Goal: Navigation & Orientation: Understand site structure

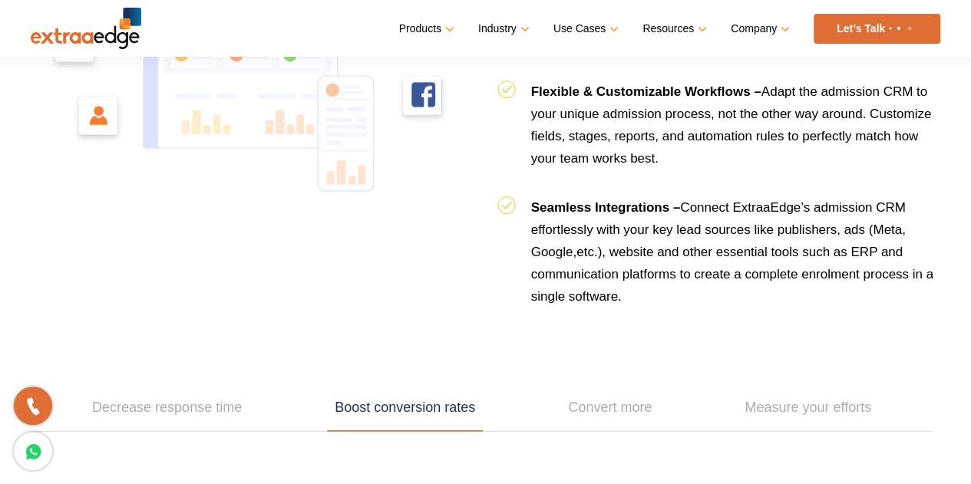
scroll to position [2148, 0]
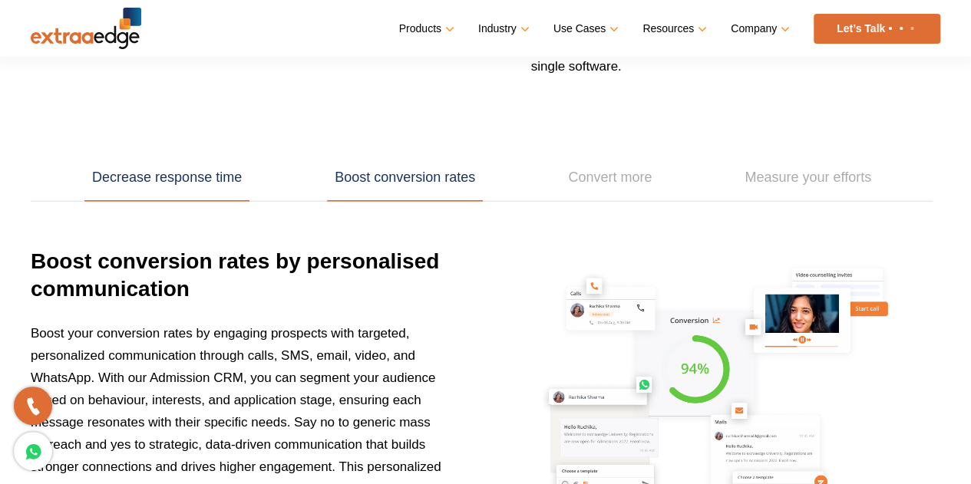
click at [213, 165] on link "Decrease response time" at bounding box center [166, 178] width 165 height 48
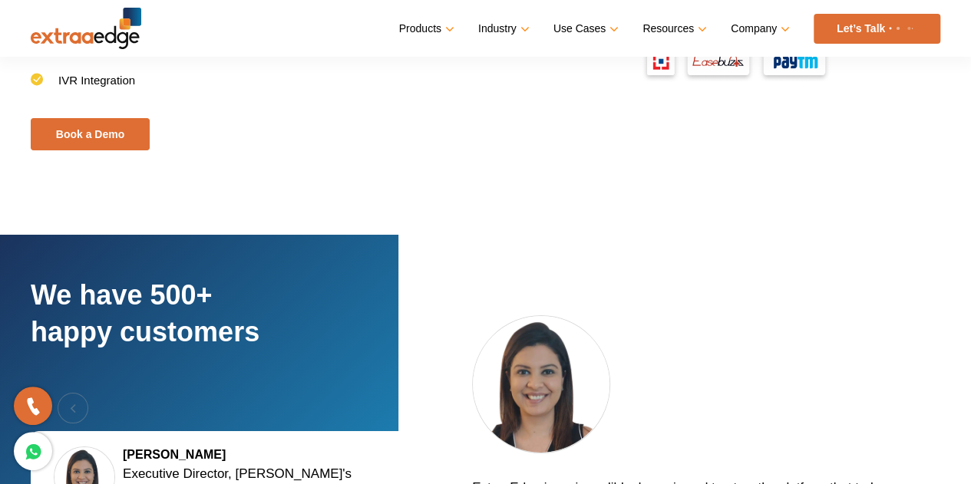
scroll to position [2992, 0]
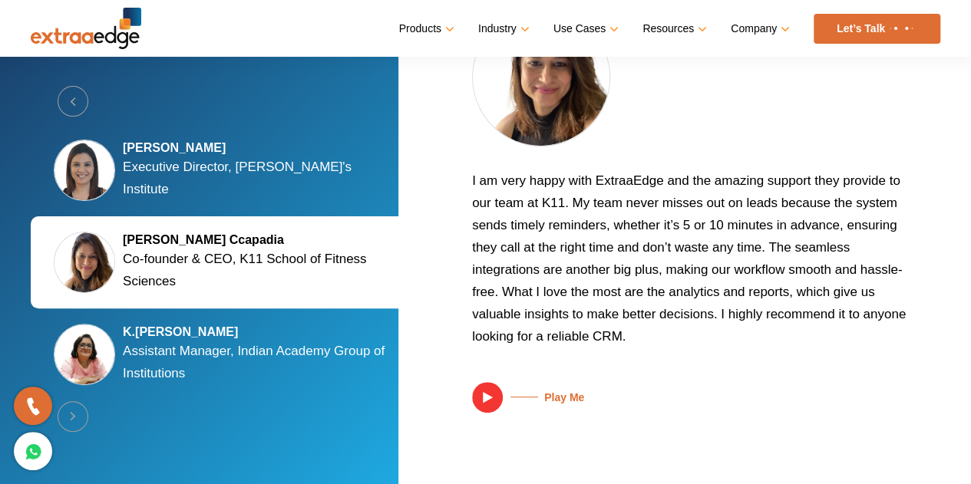
click at [243, 325] on h5 "K.[PERSON_NAME]" at bounding box center [261, 332] width 276 height 15
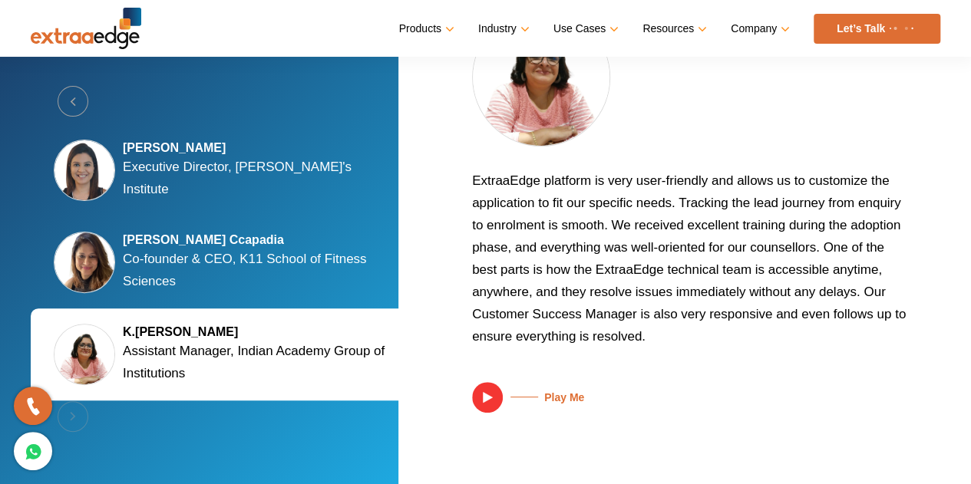
scroll to position [3014, 0]
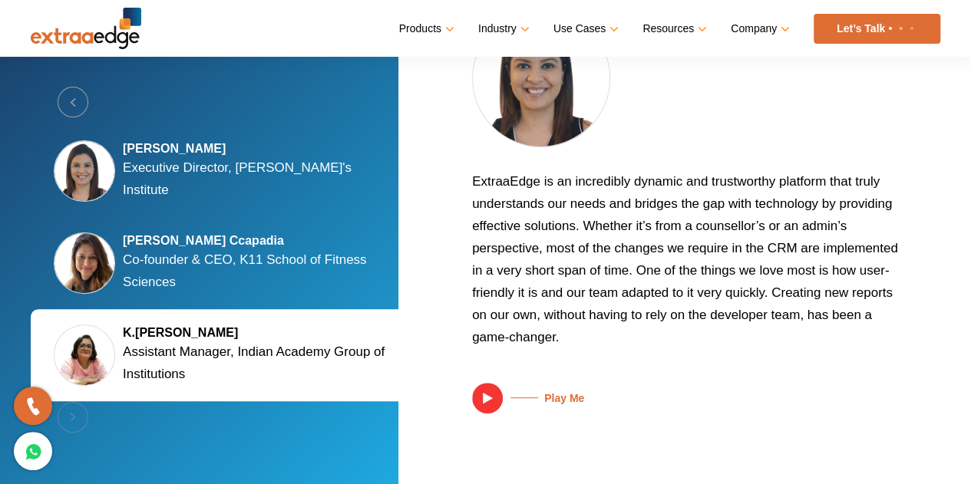
click at [278, 186] on div "Silky Jain Marwah Executive Director, Tula's Institute" at bounding box center [226, 171] width 391 height 92
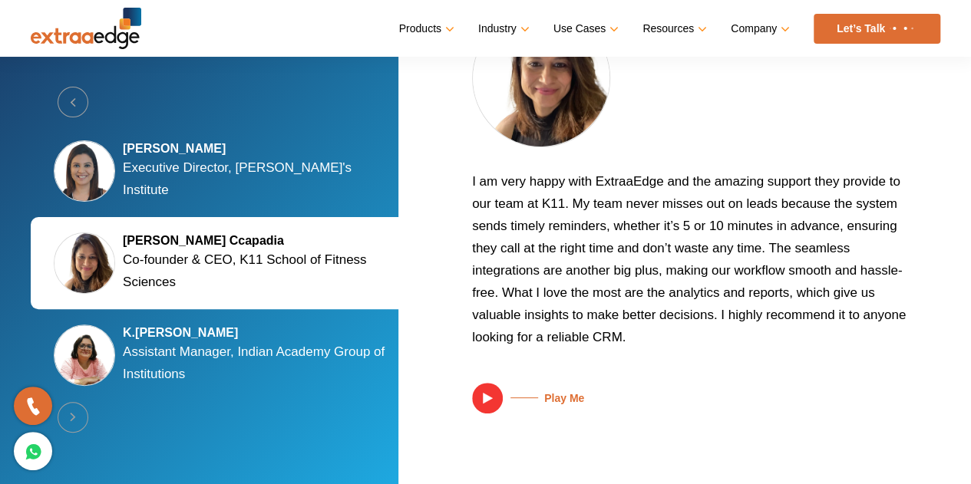
click at [272, 234] on h5 "[PERSON_NAME] Ccapadia" at bounding box center [261, 240] width 276 height 15
click at [255, 329] on h5 "K.[PERSON_NAME]" at bounding box center [261, 332] width 276 height 15
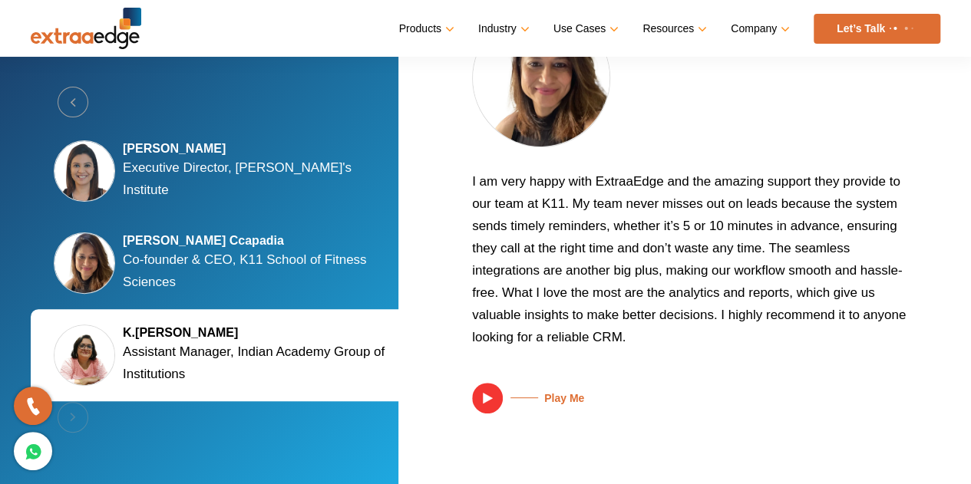
scroll to position [2969, 0]
click at [289, 160] on p "Executive Director, [PERSON_NAME]'s Institute" at bounding box center [261, 179] width 276 height 45
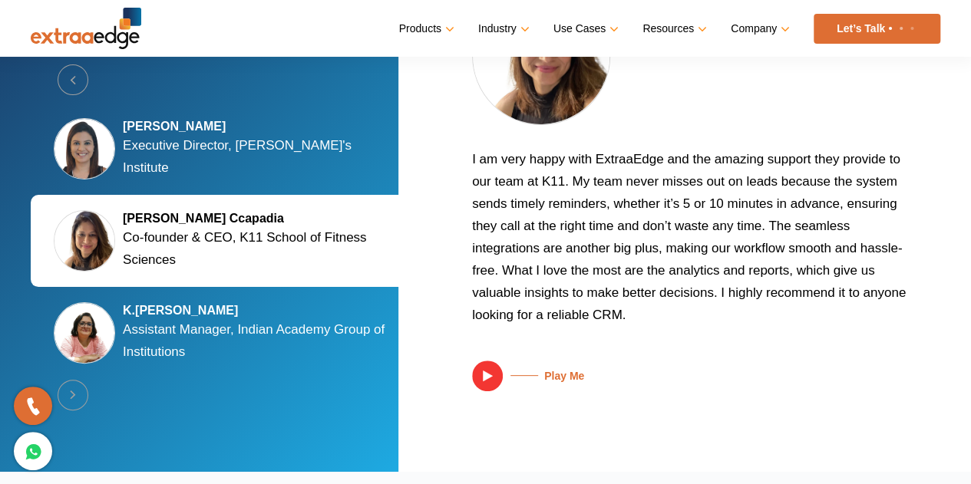
scroll to position [3023, 0]
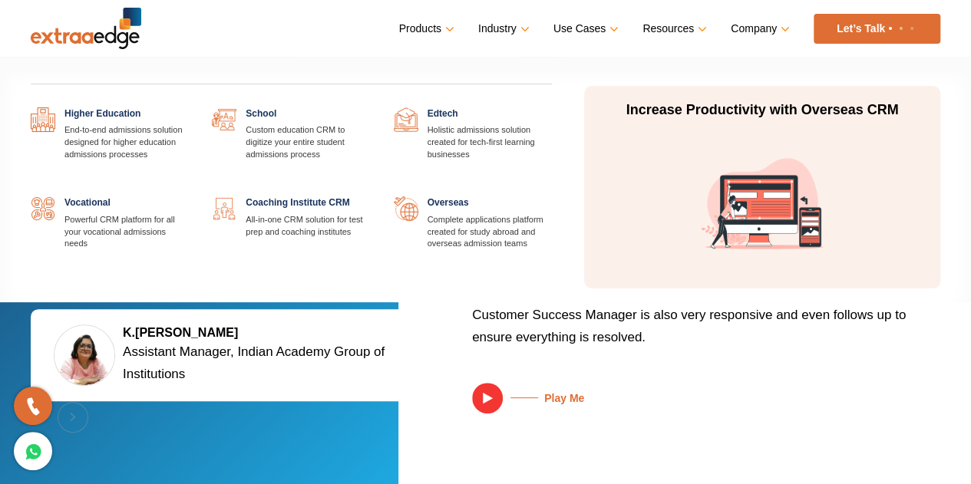
click at [189, 107] on link at bounding box center [189, 107] width 0 height 0
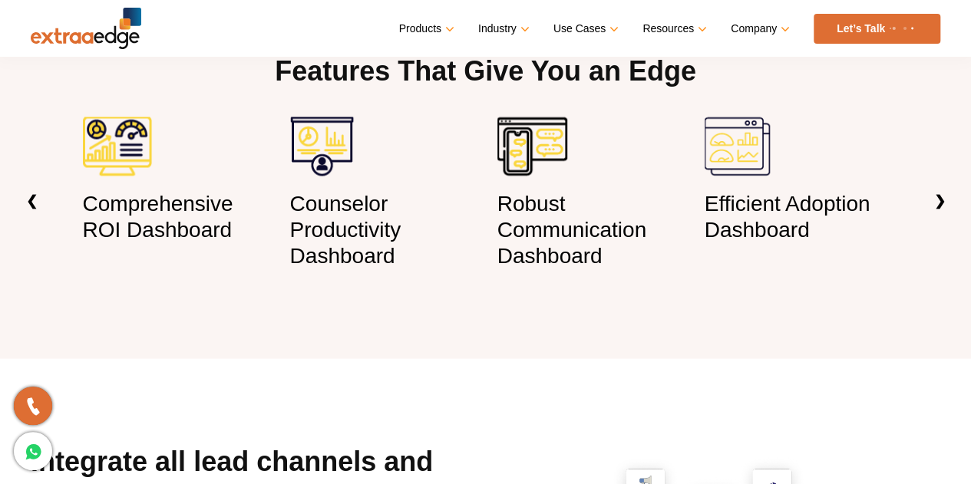
scroll to position [1247, 0]
click at [935, 179] on link "❯" at bounding box center [940, 201] width 36 height 47
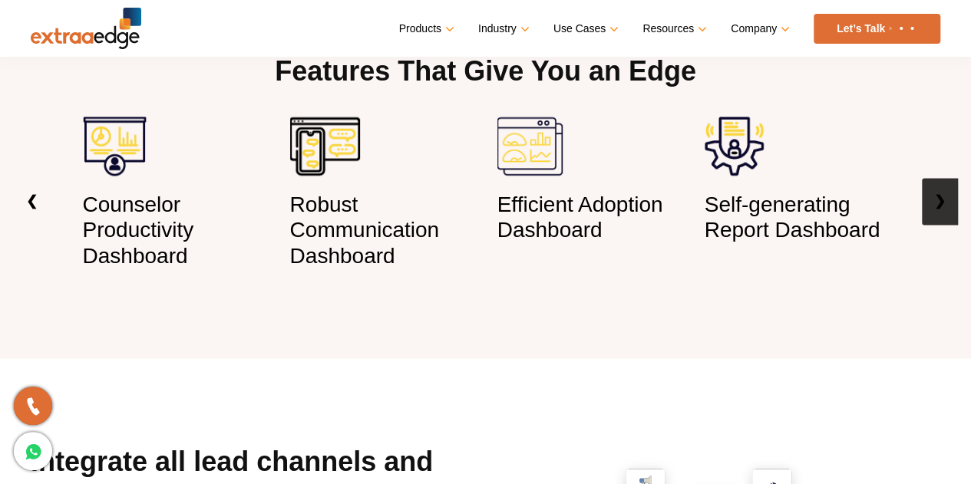
click at [935, 179] on link "❯" at bounding box center [940, 201] width 36 height 47
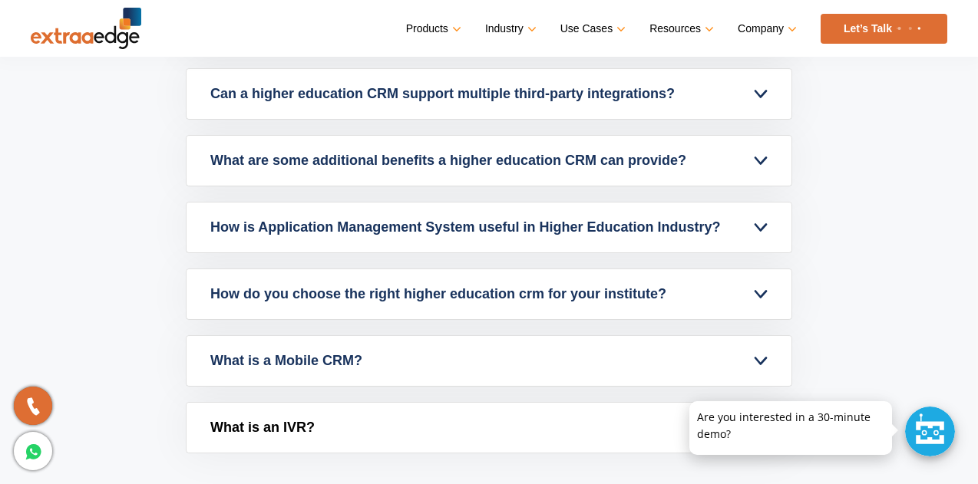
scroll to position [5620, 0]
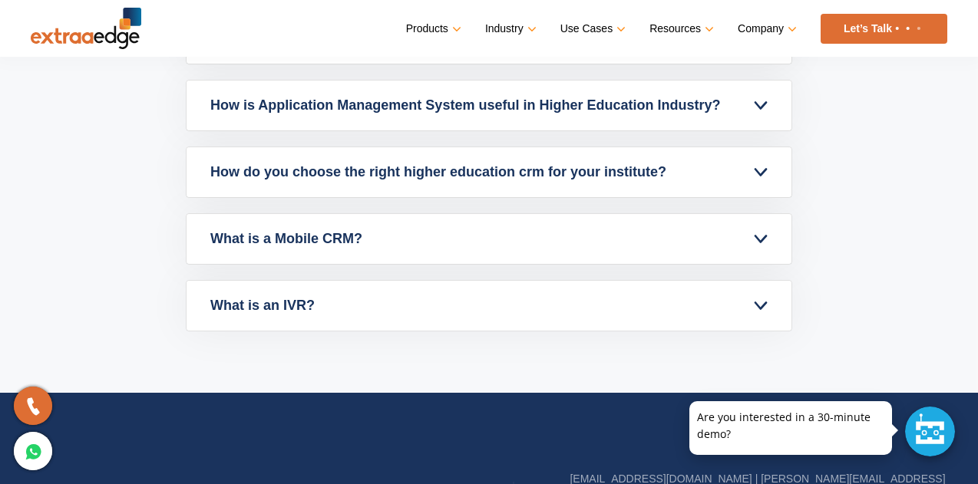
click at [97, 26] on img at bounding box center [86, 28] width 110 height 41
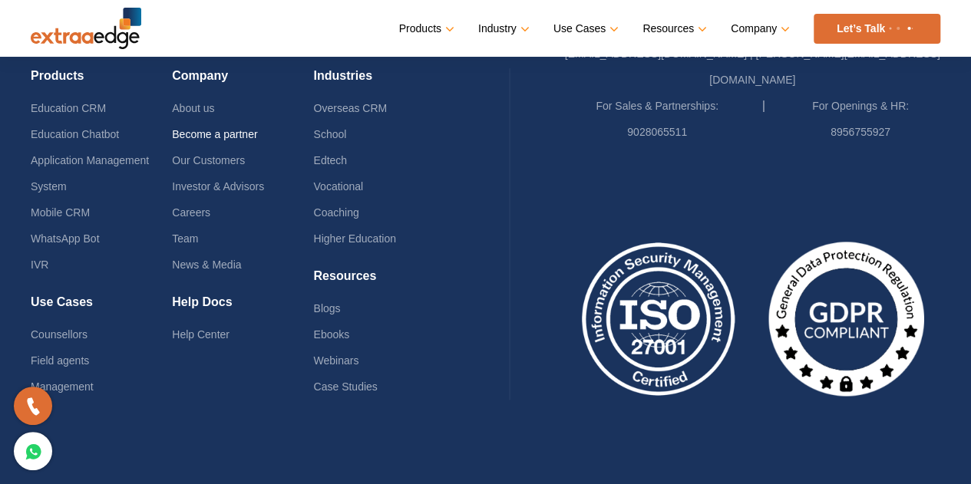
scroll to position [3915, 0]
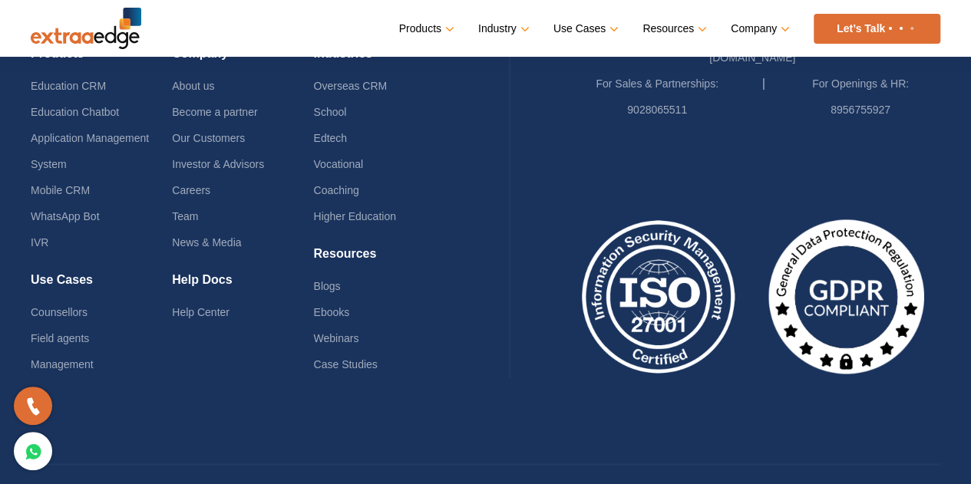
click at [221, 151] on li "Investor & Advisors" at bounding box center [242, 164] width 141 height 26
click at [232, 158] on link "Investor & Advisors" at bounding box center [218, 164] width 92 height 12
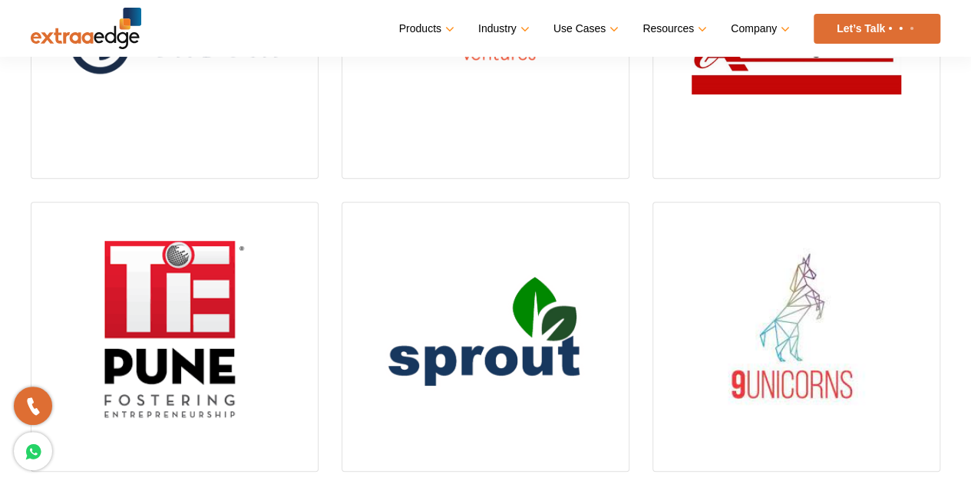
scroll to position [153, 0]
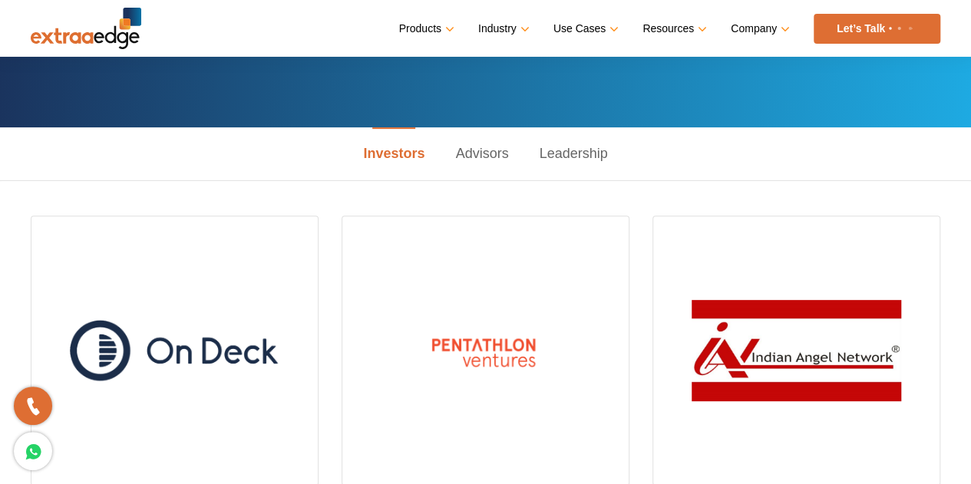
click at [473, 142] on link "Advisors" at bounding box center [482, 153] width 84 height 53
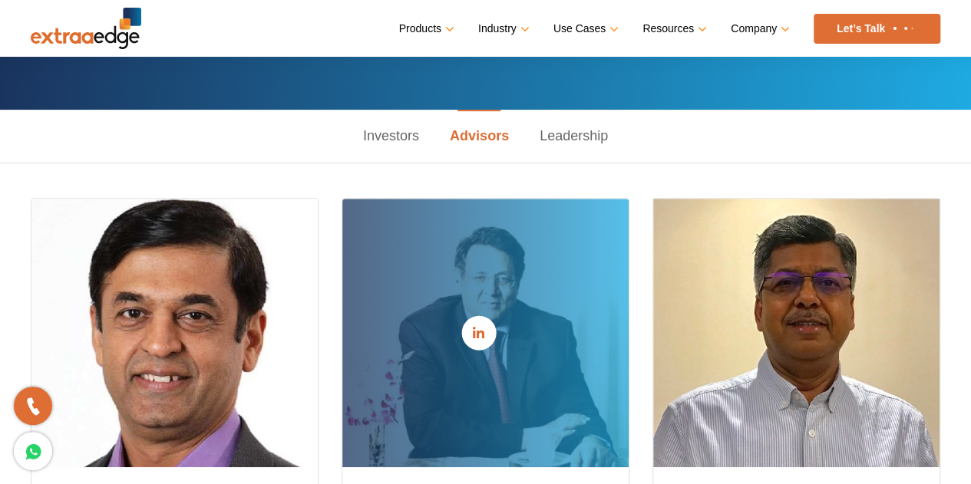
scroll to position [77, 0]
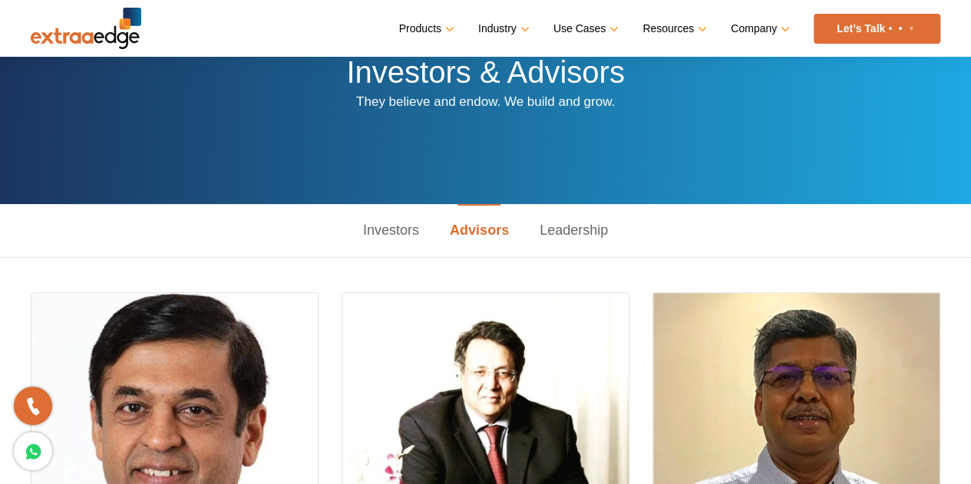
click at [584, 229] on link "Leadership" at bounding box center [573, 230] width 99 height 53
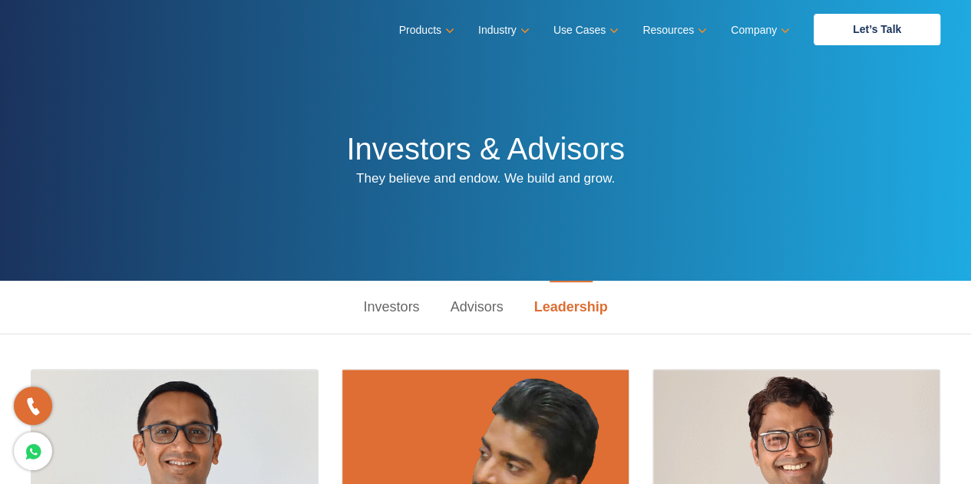
scroll to position [307, 0]
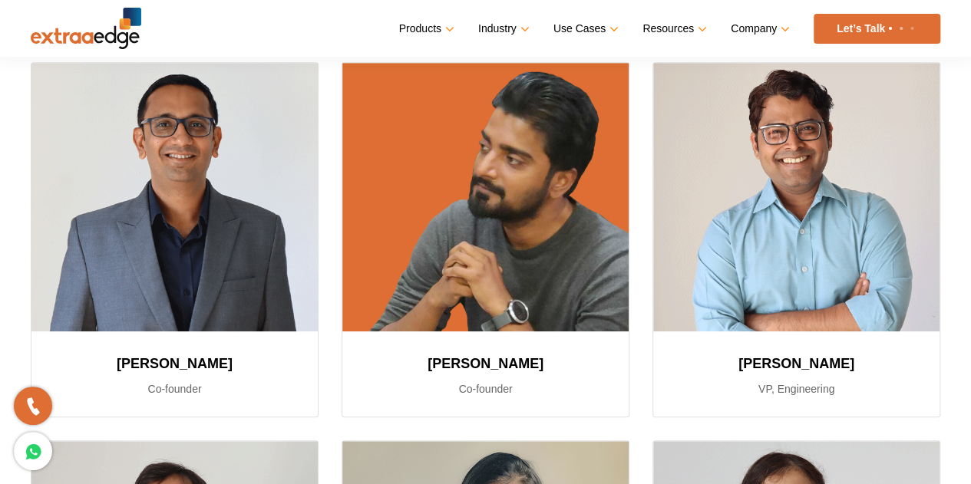
click at [94, 28] on img at bounding box center [86, 28] width 110 height 41
